Goal: Transaction & Acquisition: Purchase product/service

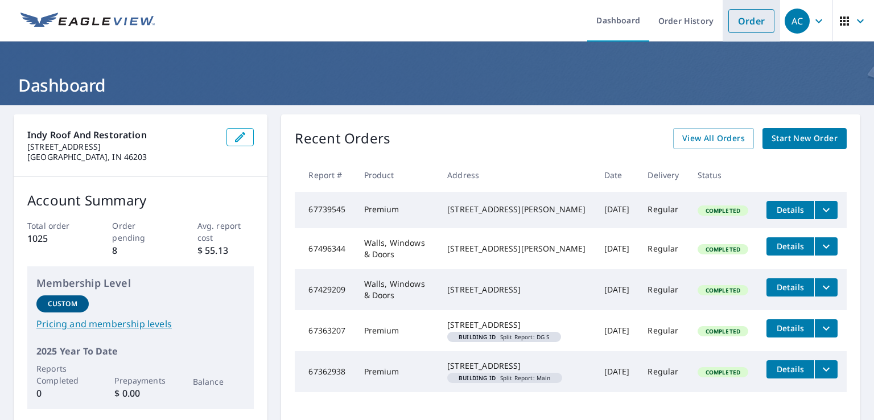
click at [737, 26] on link "Order" at bounding box center [751, 21] width 46 height 24
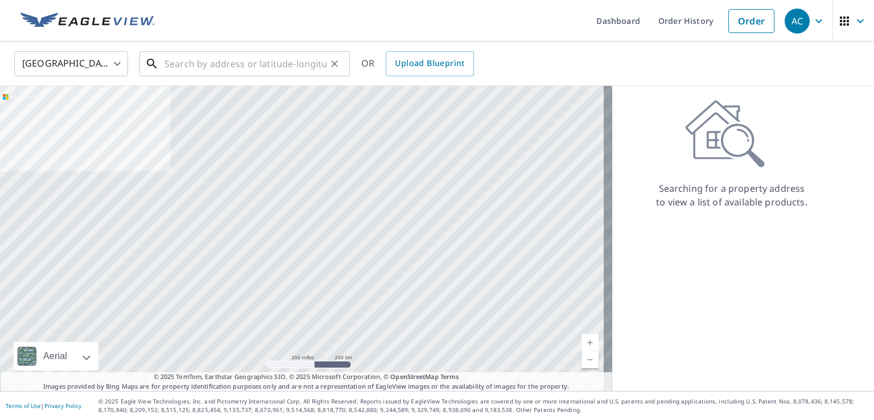
click at [241, 60] on input "text" at bounding box center [245, 64] width 162 height 32
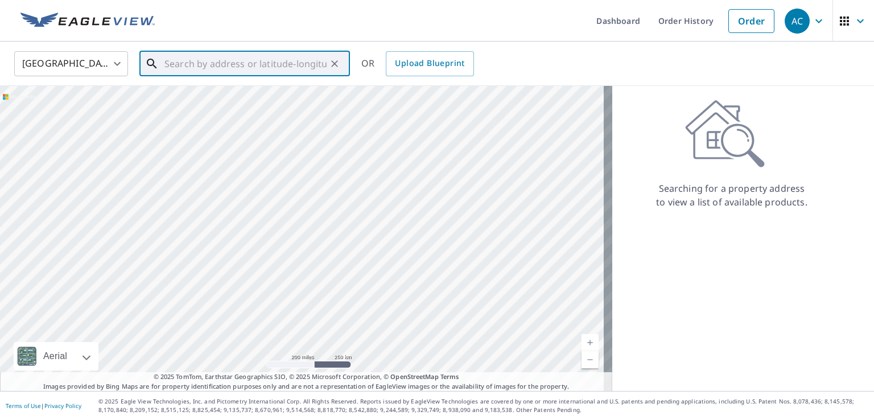
paste input "[STREET_ADDRESS][US_STATE]"
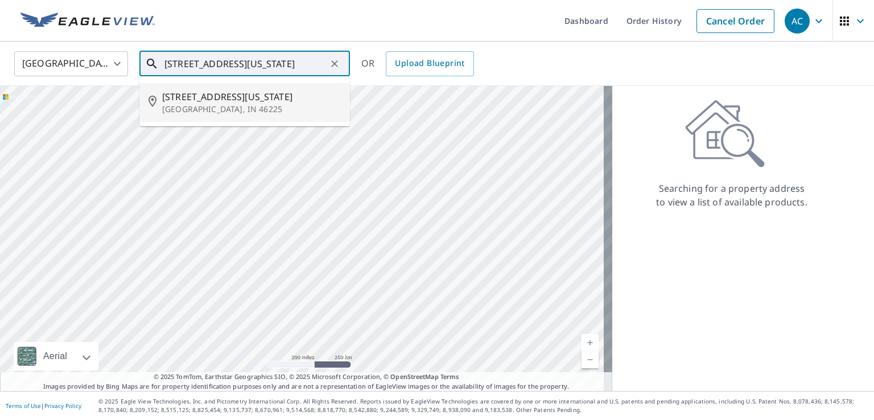
click at [228, 110] on p "[GEOGRAPHIC_DATA], IN 46225" at bounding box center [251, 109] width 179 height 11
type input "[STREET_ADDRESS][US_STATE]"
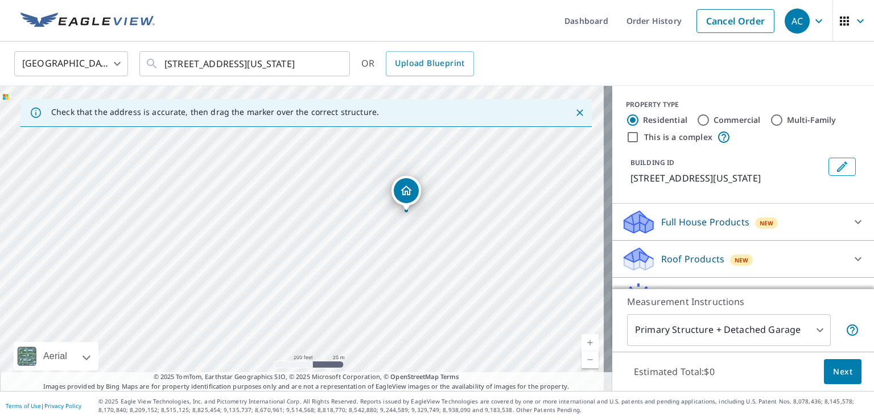
drag, startPoint x: 528, startPoint y: 321, endPoint x: 322, endPoint y: 300, distance: 207.0
click at [322, 300] on div "[STREET_ADDRESS][US_STATE]" at bounding box center [306, 238] width 612 height 305
drag, startPoint x: 407, startPoint y: 252, endPoint x: 392, endPoint y: 318, distance: 67.6
click at [392, 318] on div "[STREET_ADDRESS][US_STATE]" at bounding box center [306, 238] width 612 height 305
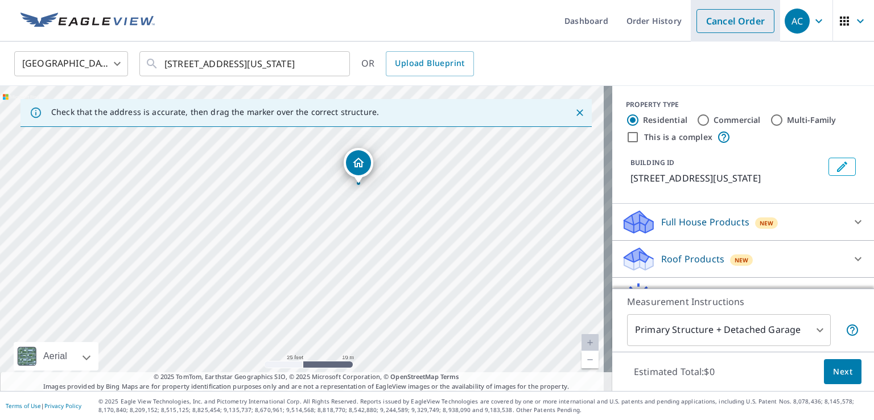
click at [710, 28] on link "Cancel Order" at bounding box center [735, 21] width 78 height 24
